Goal: Complete application form: Complete application form

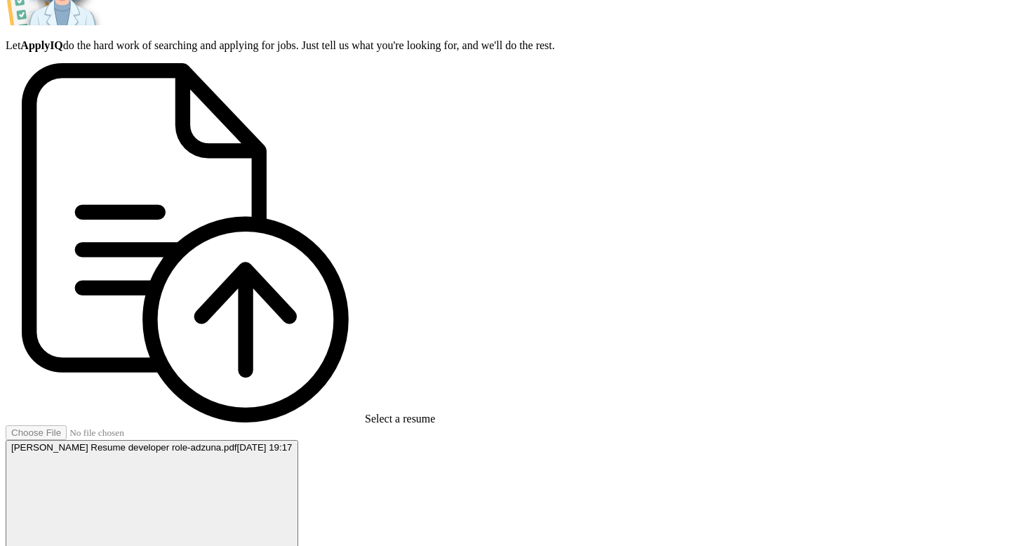
scroll to position [281, 0]
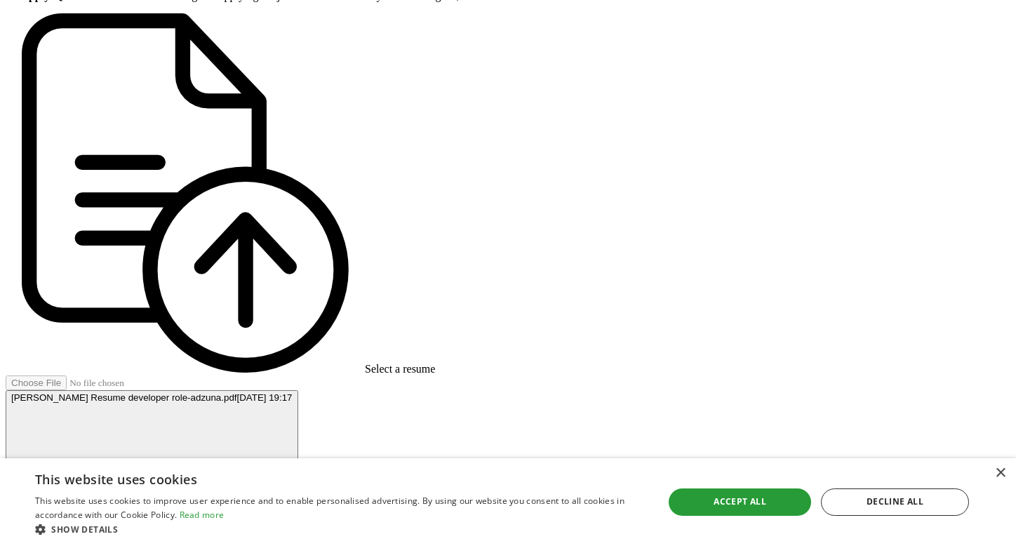
scroll to position [351, 0]
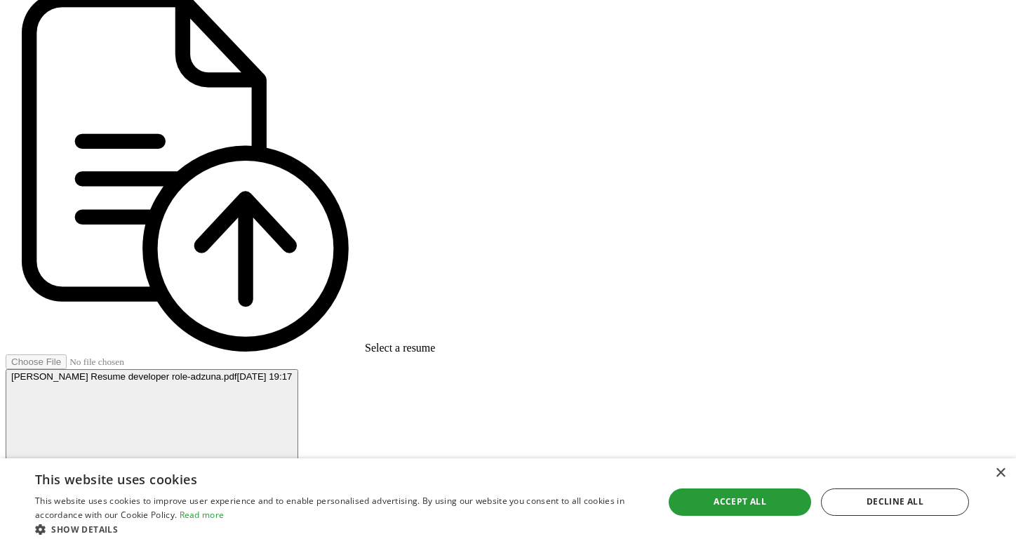
type input "python"
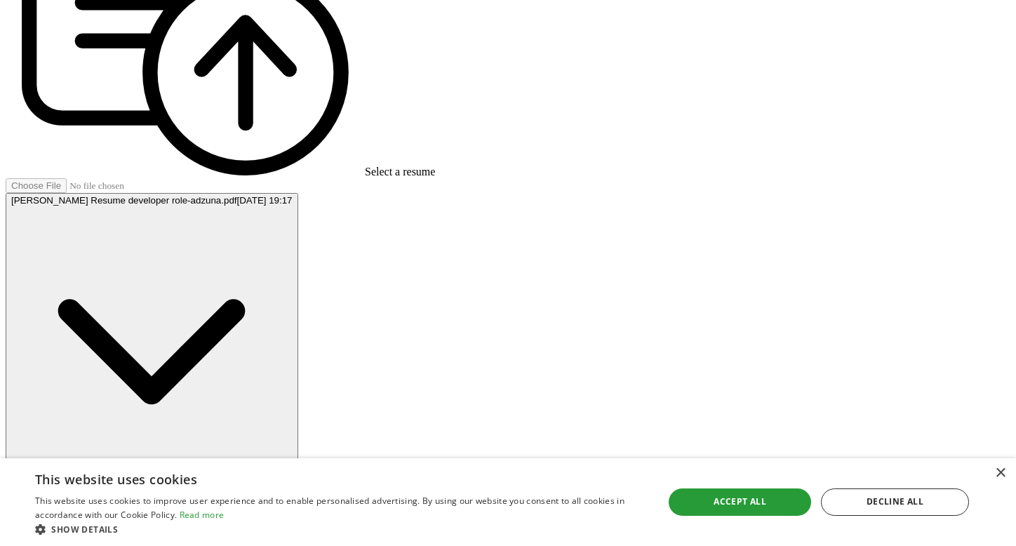
scroll to position [562, 0]
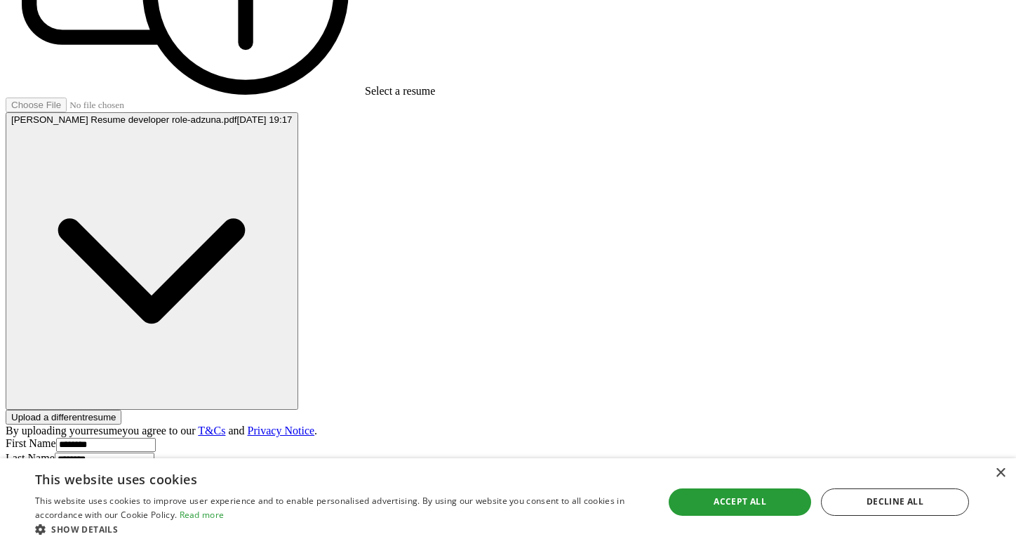
scroll to position [637, 0]
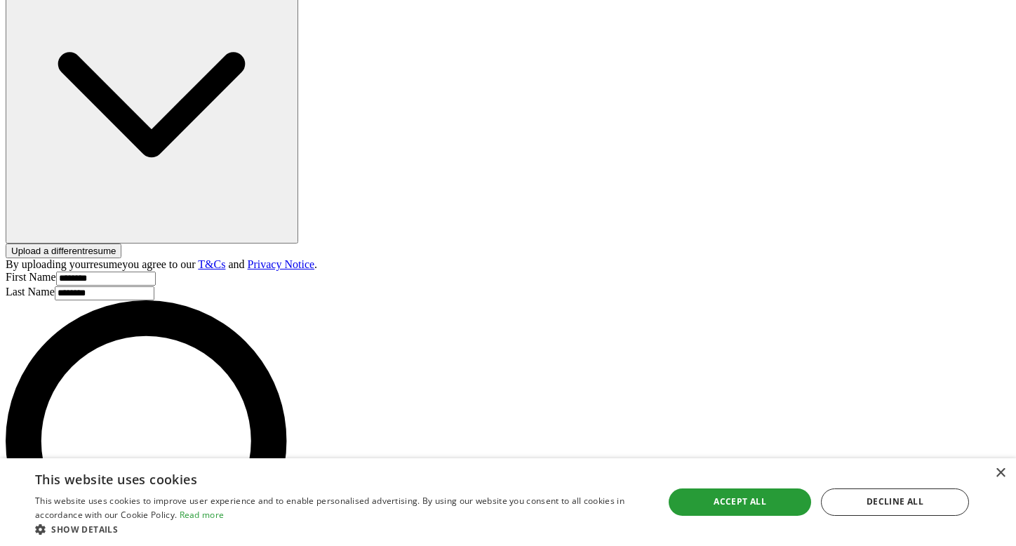
drag, startPoint x: 365, startPoint y: 265, endPoint x: 467, endPoint y: 274, distance: 102.9
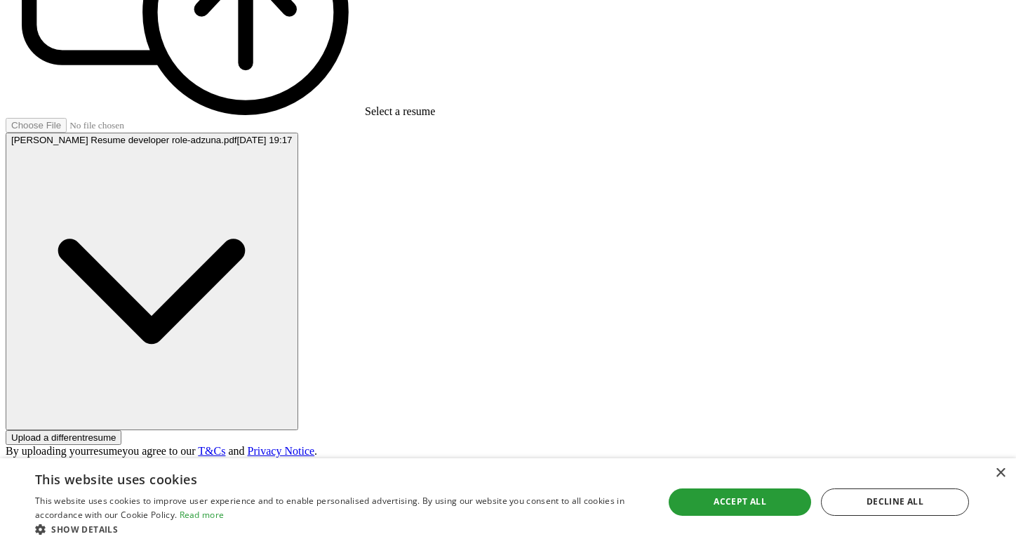
scroll to position [564, 0]
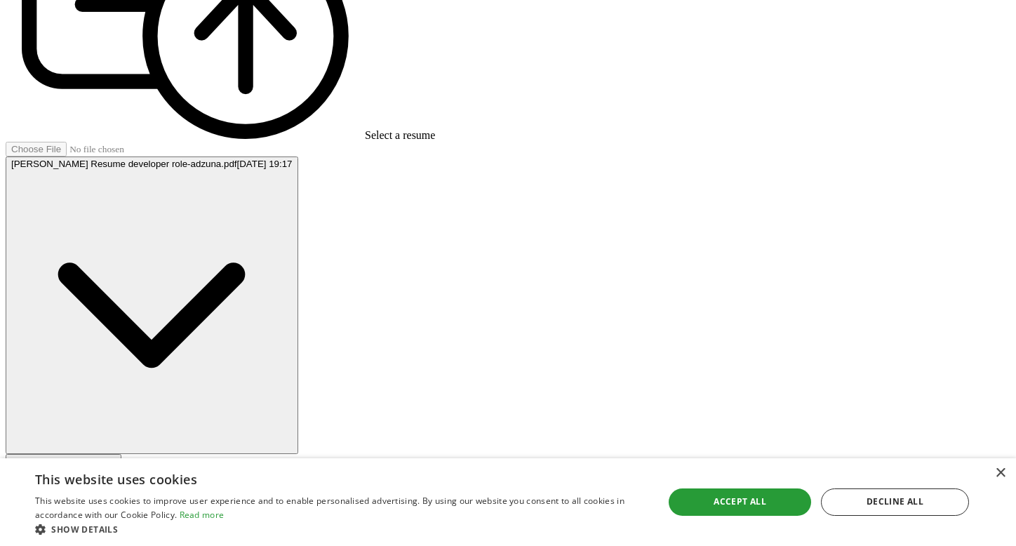
type input "**********"
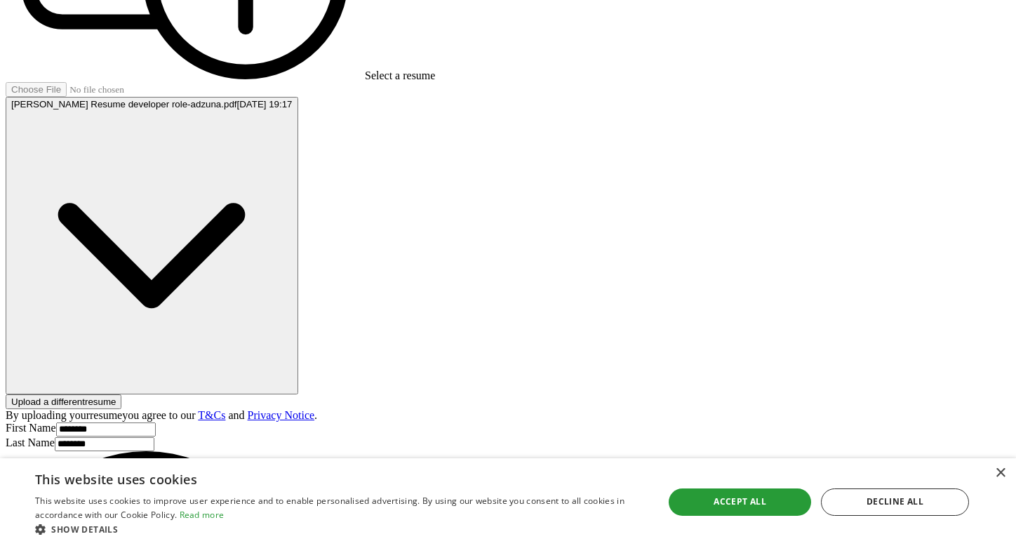
scroll to position [704, 0]
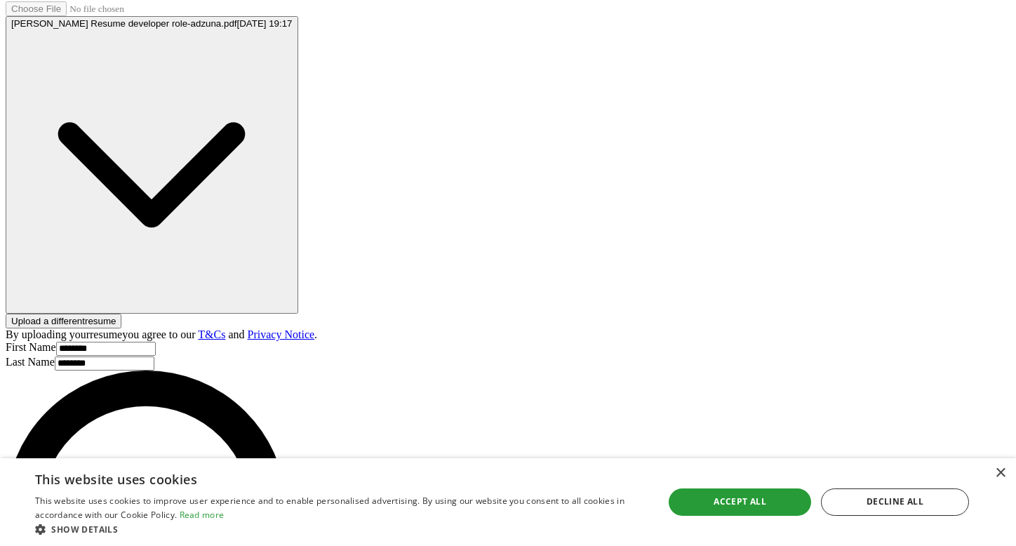
select select "**"
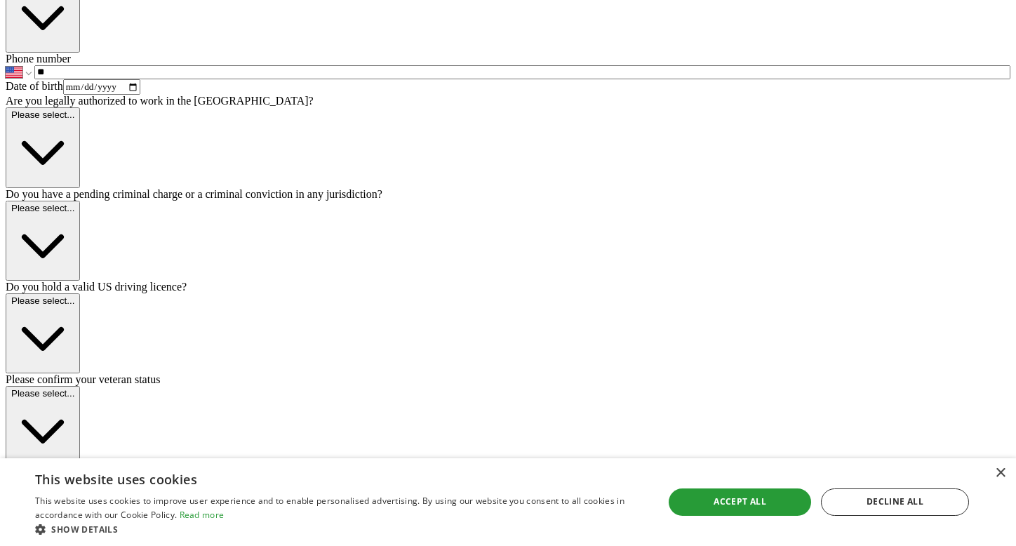
scroll to position [491, 0]
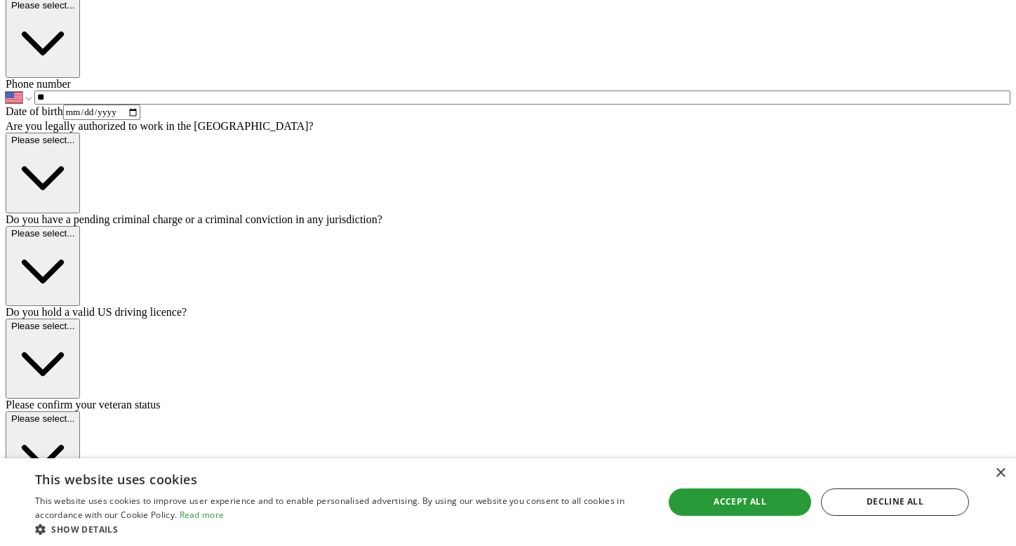
click at [74, 208] on icon "button" at bounding box center [42, 176] width 63 height 63
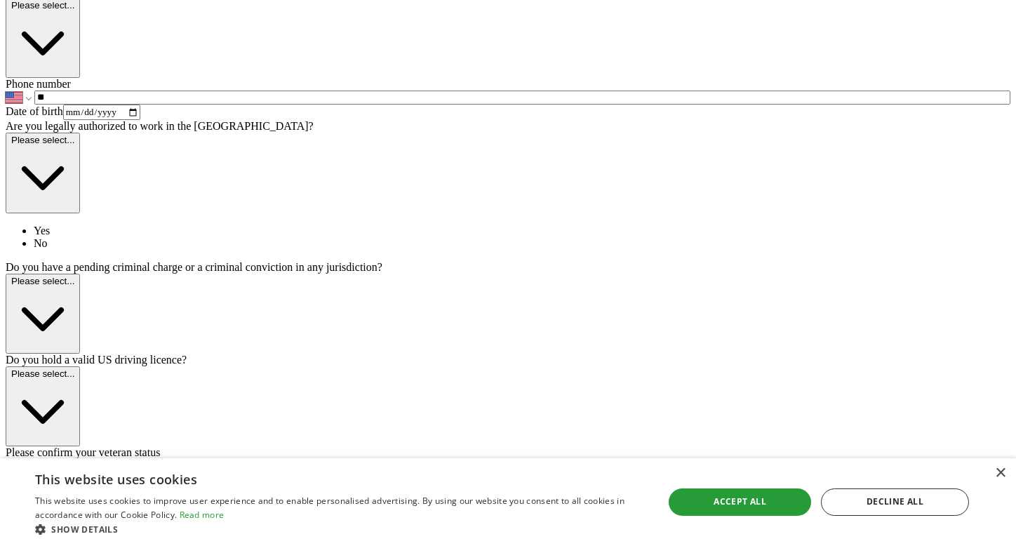
click at [471, 237] on div "Yes" at bounding box center [522, 231] width 977 height 13
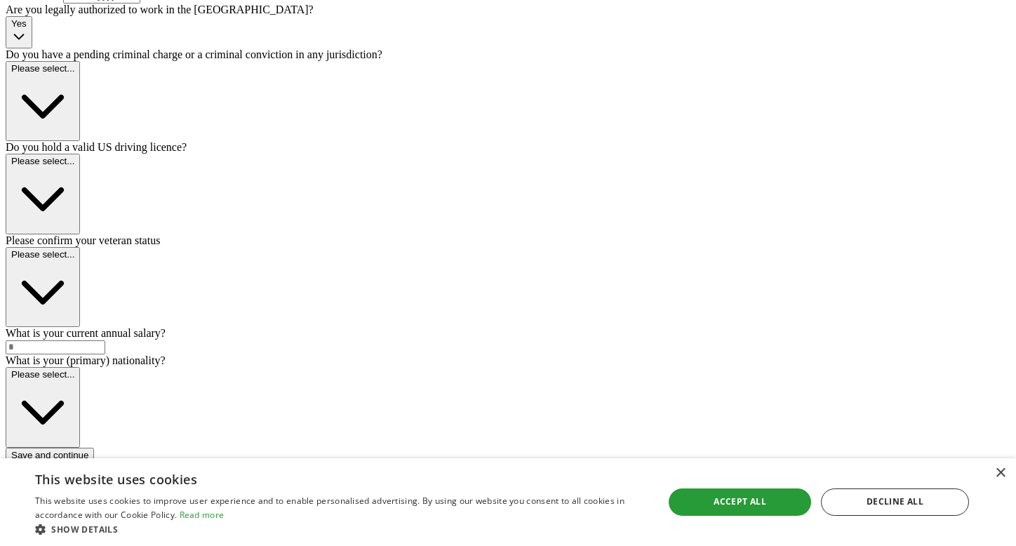
scroll to position [632, 0]
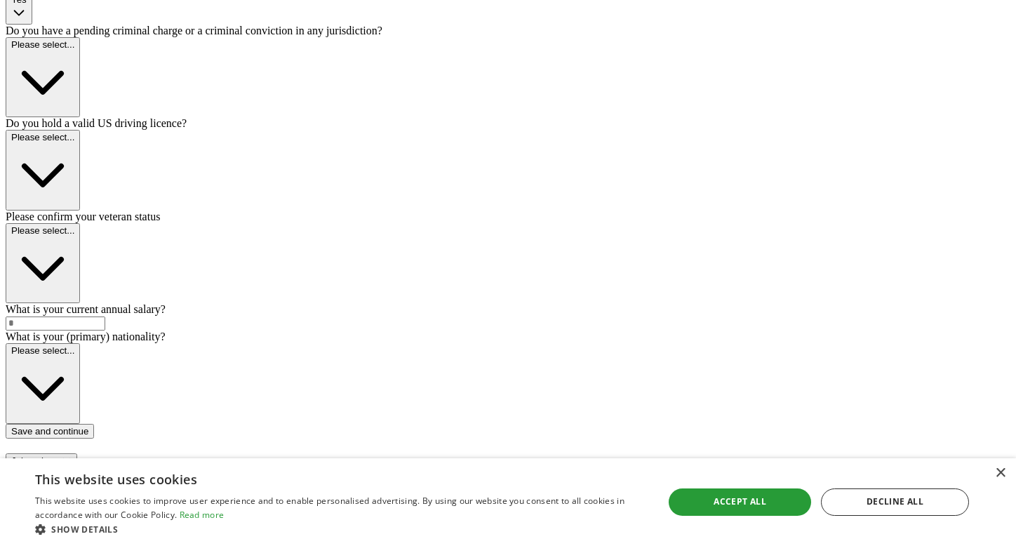
click at [80, 117] on button "Please select..." at bounding box center [43, 77] width 74 height 80
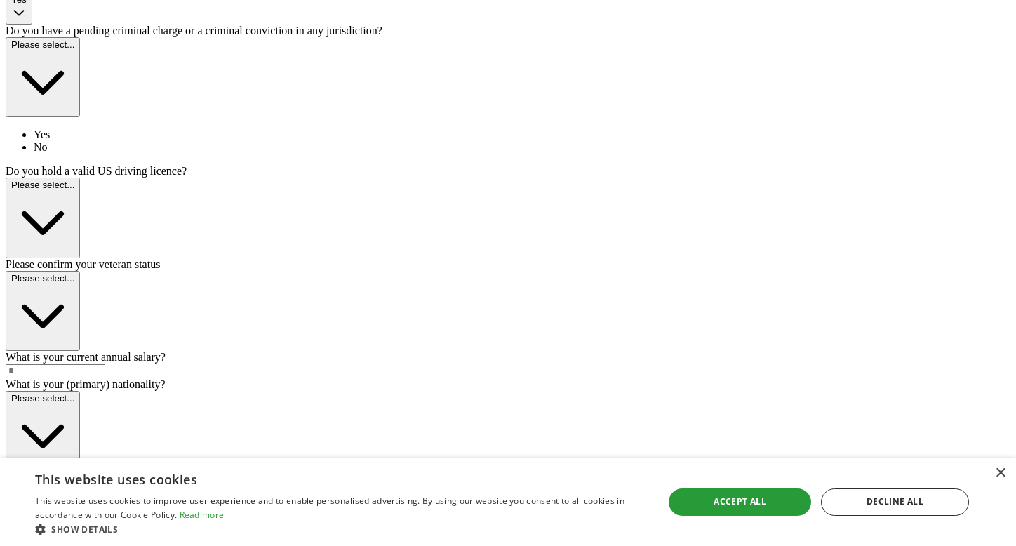
click at [427, 154] on div "No" at bounding box center [522, 147] width 977 height 13
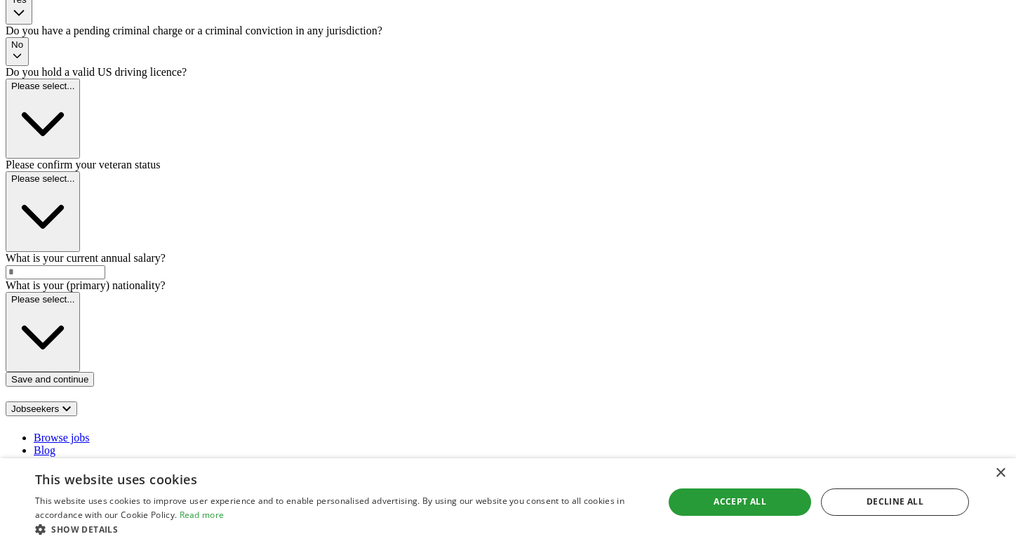
scroll to position [702, 0]
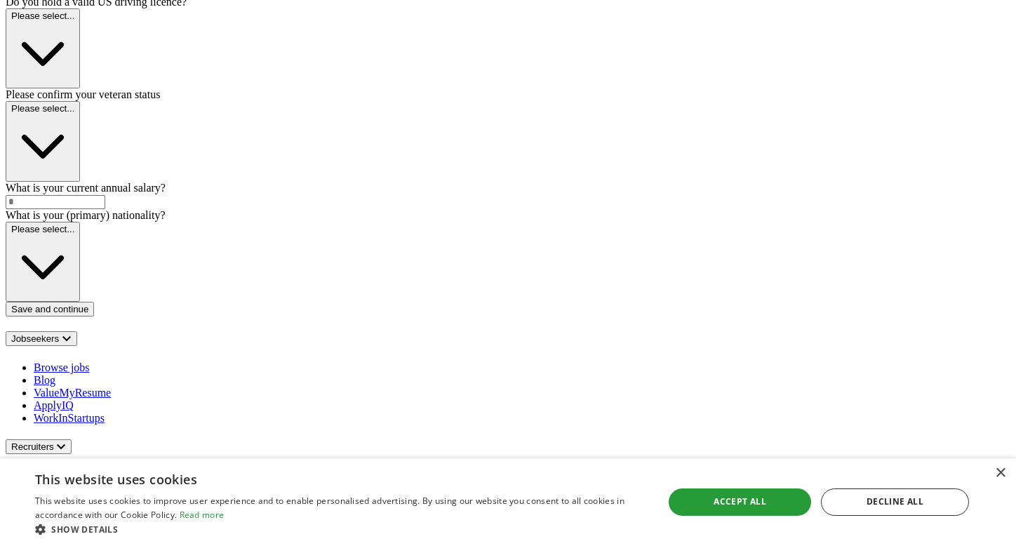
click at [80, 88] on button "Please select..." at bounding box center [43, 48] width 74 height 80
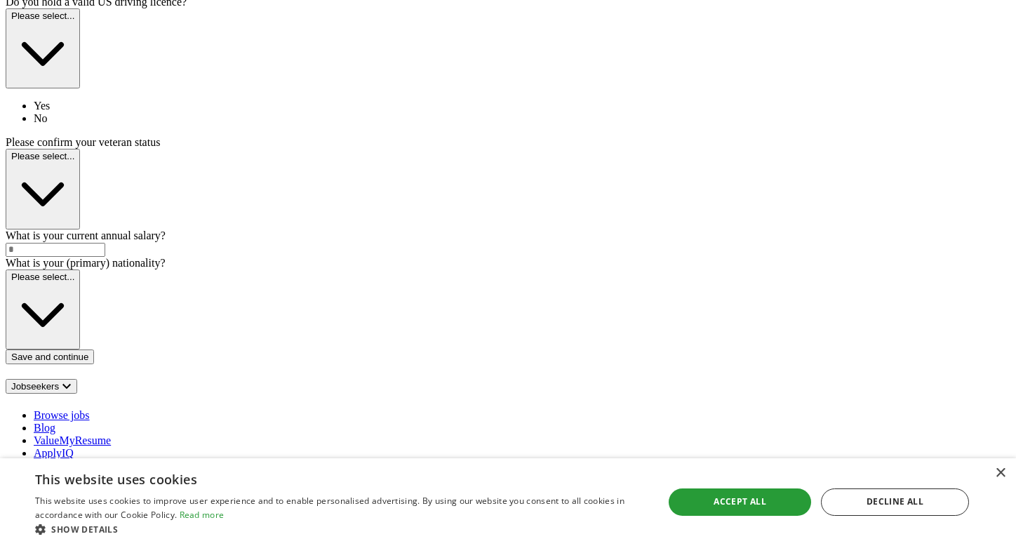
click at [413, 112] on li "Yes" at bounding box center [522, 106] width 977 height 13
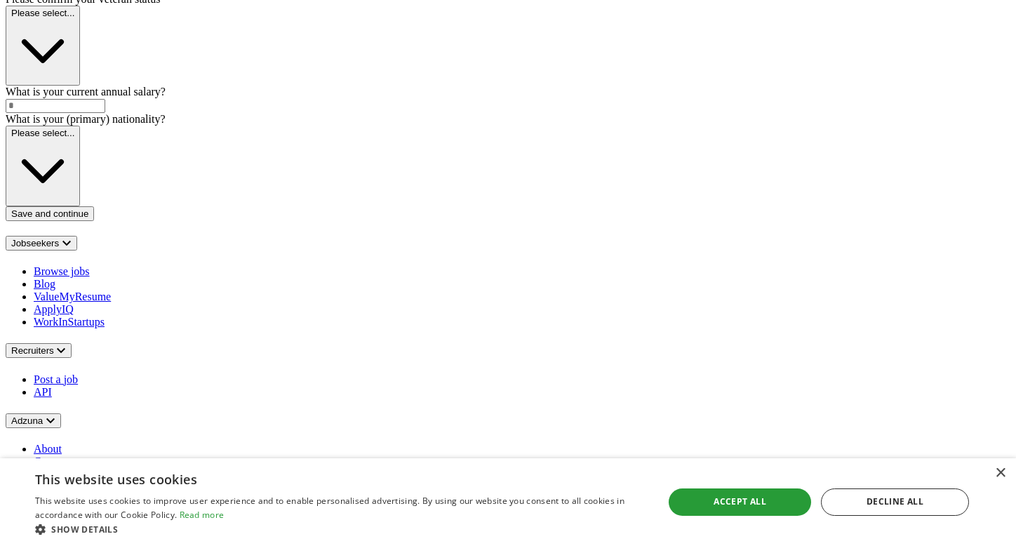
scroll to position [842, 0]
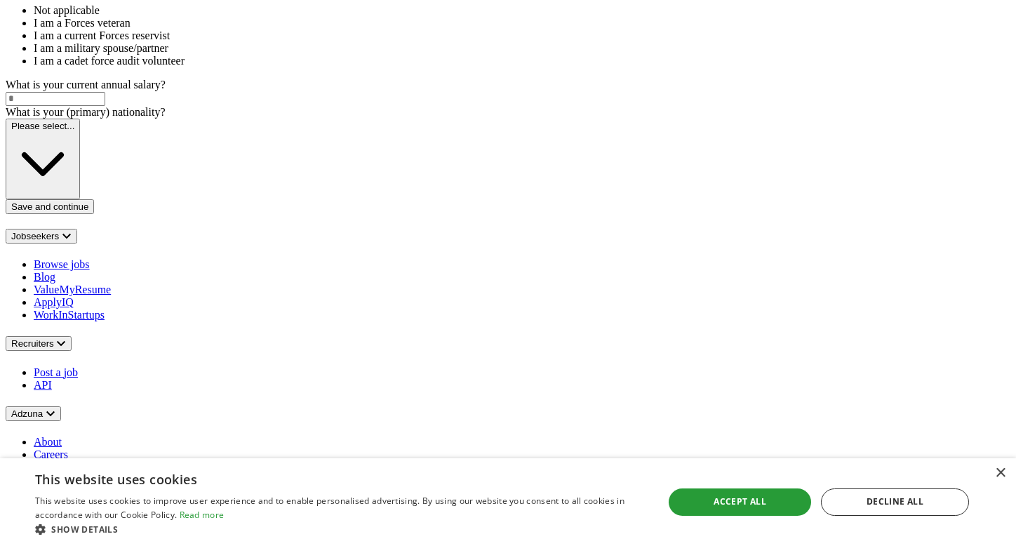
click at [100, 16] on span "Not applicable" at bounding box center [67, 10] width 66 height 12
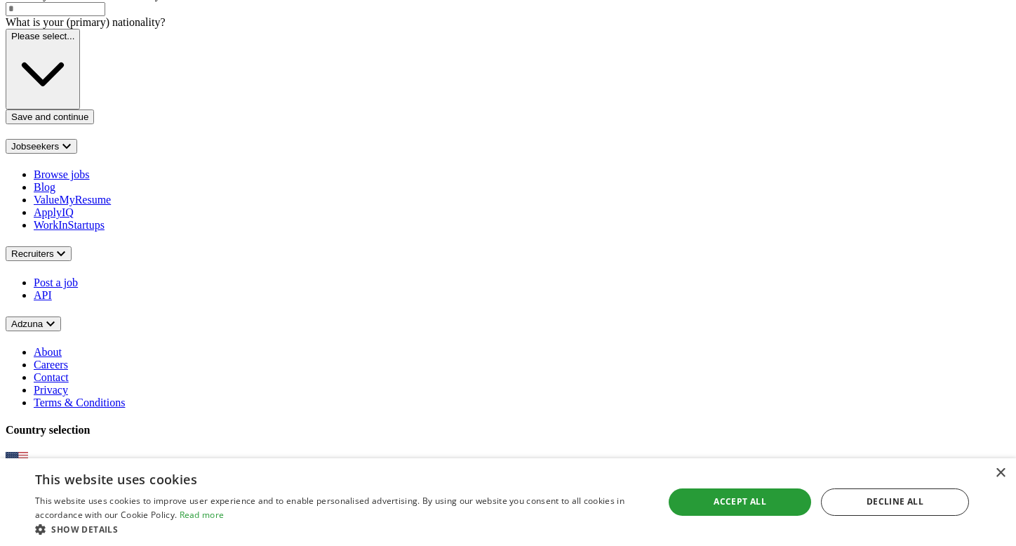
scroll to position [893, 0]
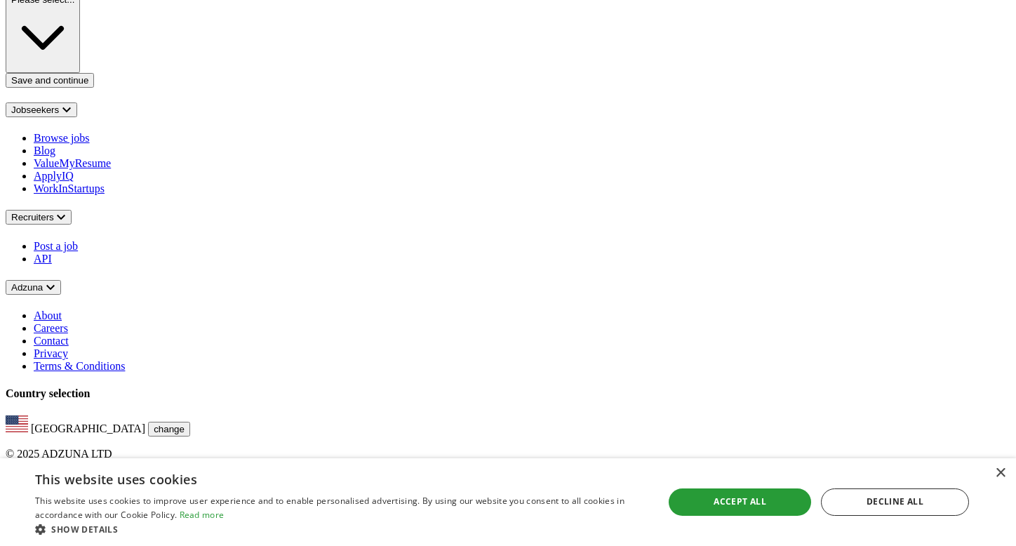
click at [94, 88] on button "Save and continue" at bounding box center [50, 80] width 88 height 15
